Goal: Information Seeking & Learning: Understand process/instructions

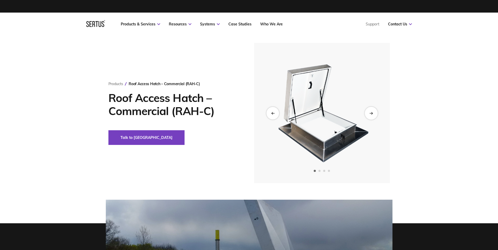
click at [370, 115] on icon "Next slide" at bounding box center [370, 113] width 3 height 3
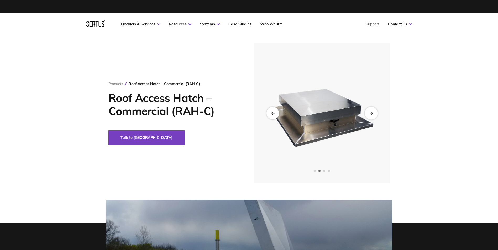
click at [370, 115] on icon "Next slide" at bounding box center [370, 113] width 3 height 3
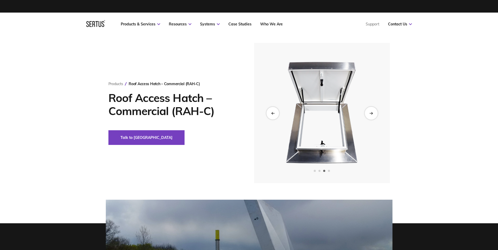
click at [370, 115] on icon "Next slide" at bounding box center [370, 113] width 3 height 3
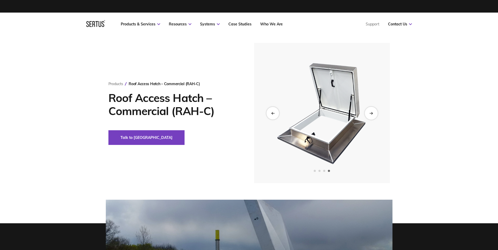
click at [370, 115] on icon "Next slide" at bounding box center [370, 113] width 3 height 3
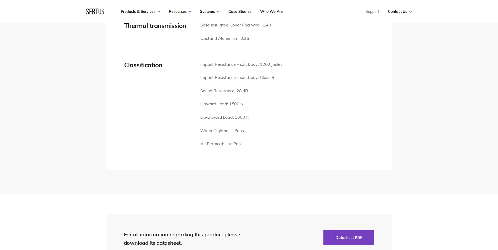
scroll to position [656, 0]
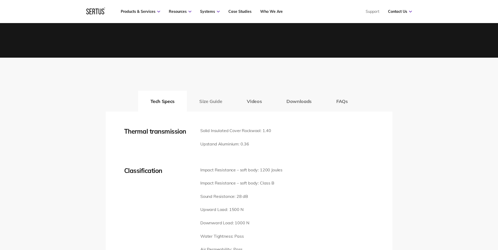
click at [214, 102] on button "Size Guide" at bounding box center [211, 101] width 48 height 21
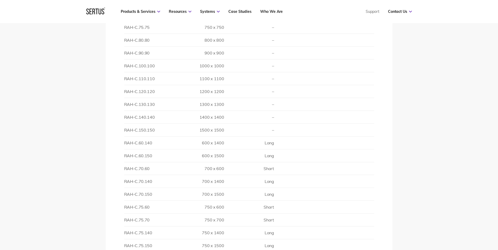
scroll to position [840, 0]
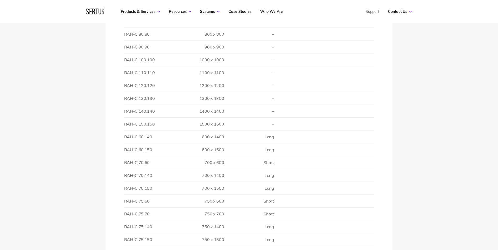
click at [140, 135] on td "RAH-C.60.140" at bounding box center [149, 137] width 50 height 13
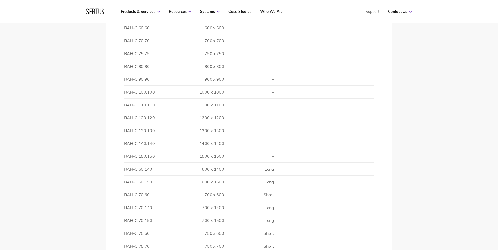
scroll to position [892, 0]
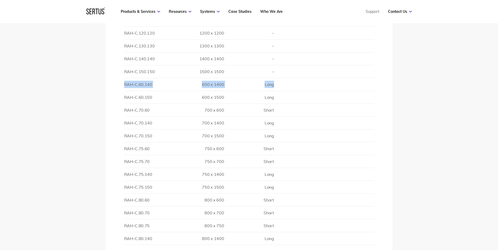
drag, startPoint x: 278, startPoint y: 85, endPoint x: 125, endPoint y: 85, distance: 152.8
click at [125, 85] on tr "RAH-C.60.140 600 x 1400 Long" at bounding box center [249, 84] width 250 height 13
copy tr "RAH-C.60.140 600 x 1400 Long"
